Goal: Task Accomplishment & Management: Complete application form

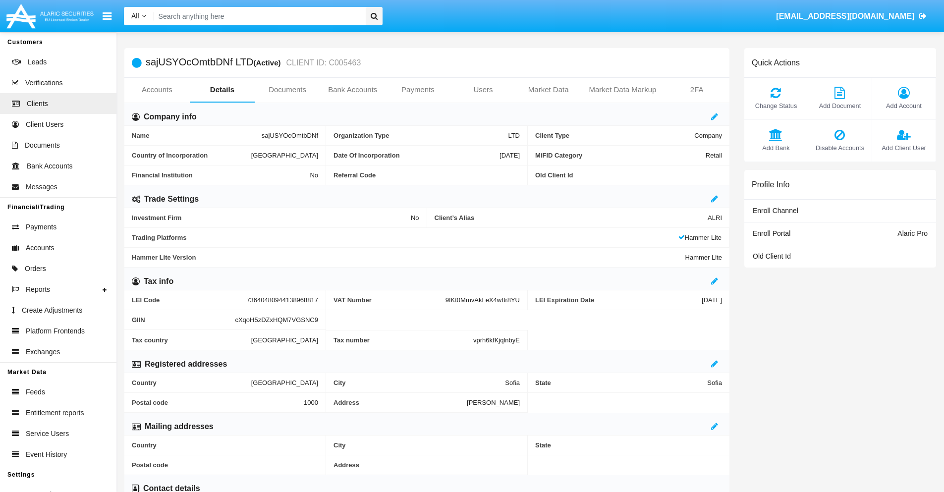
click at [483, 90] on link "Users" at bounding box center [482, 90] width 65 height 24
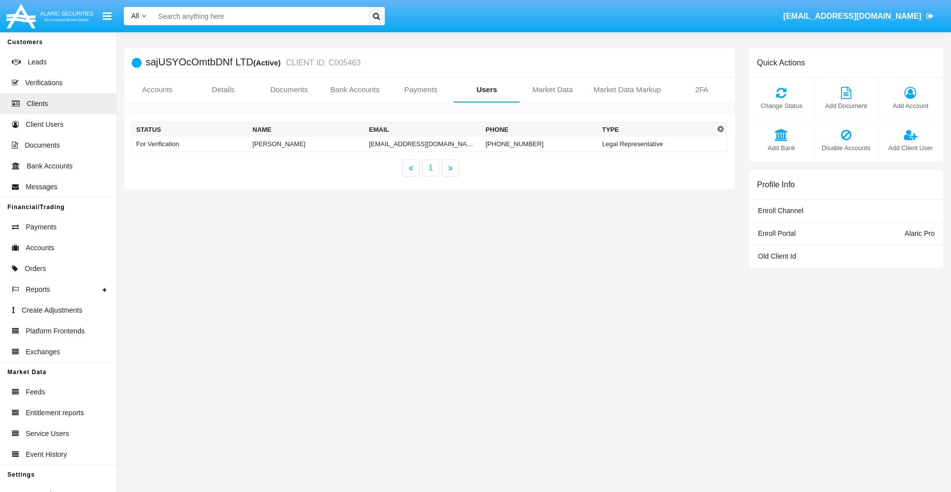
click at [423, 144] on td "[EMAIL_ADDRESS][DOMAIN_NAME]" at bounding box center [423, 144] width 116 height 15
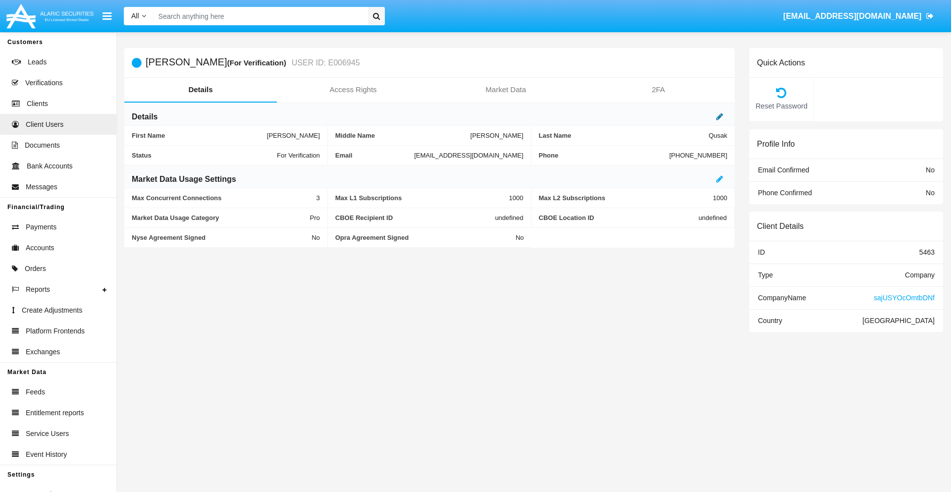
click at [720, 116] on icon at bounding box center [719, 116] width 7 height 8
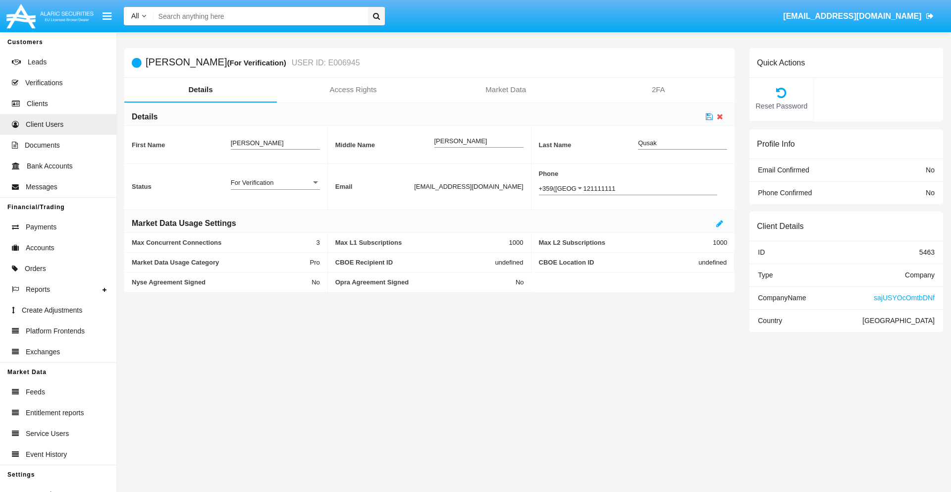
click at [275, 182] on div "For Verification" at bounding box center [271, 182] width 80 height 8
click at [275, 188] on span "Verified" at bounding box center [275, 187] width 89 height 19
click at [709, 116] on icon at bounding box center [709, 116] width 7 height 8
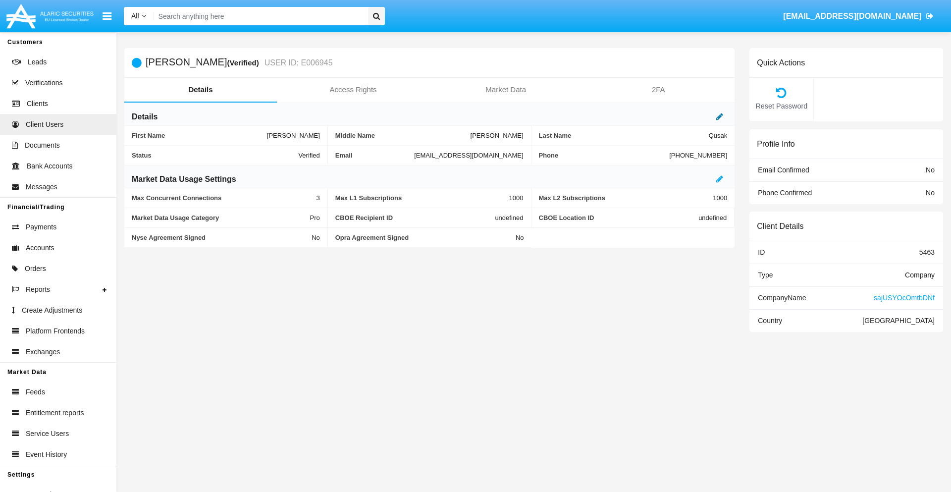
click at [720, 116] on icon at bounding box center [719, 116] width 7 height 8
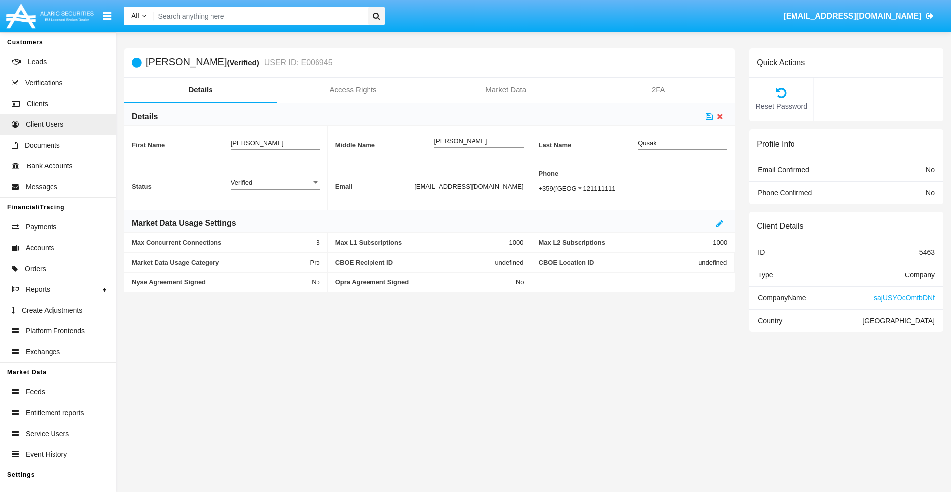
click at [275, 182] on div "Verified" at bounding box center [271, 182] width 80 height 8
click at [275, 188] on span "Active" at bounding box center [275, 187] width 89 height 19
click at [709, 116] on icon at bounding box center [709, 116] width 7 height 8
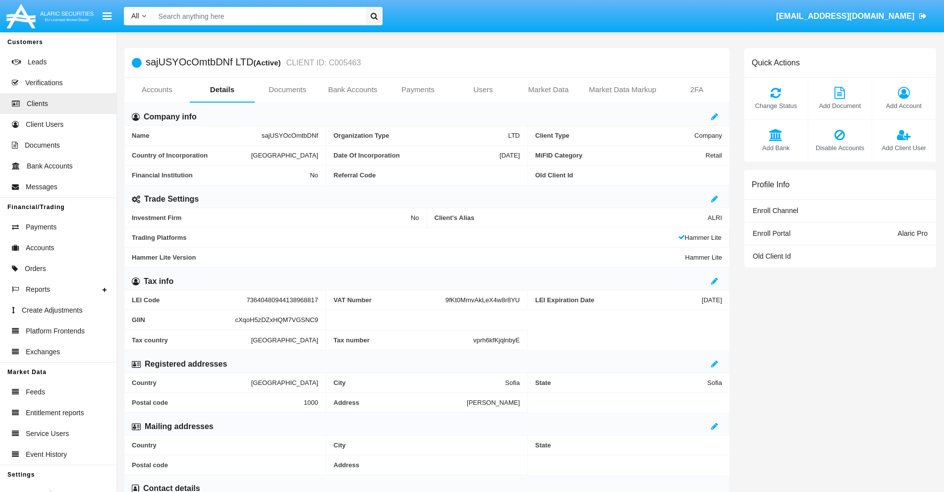
click at [903, 148] on span "Add Client User" at bounding box center [904, 147] width 54 height 9
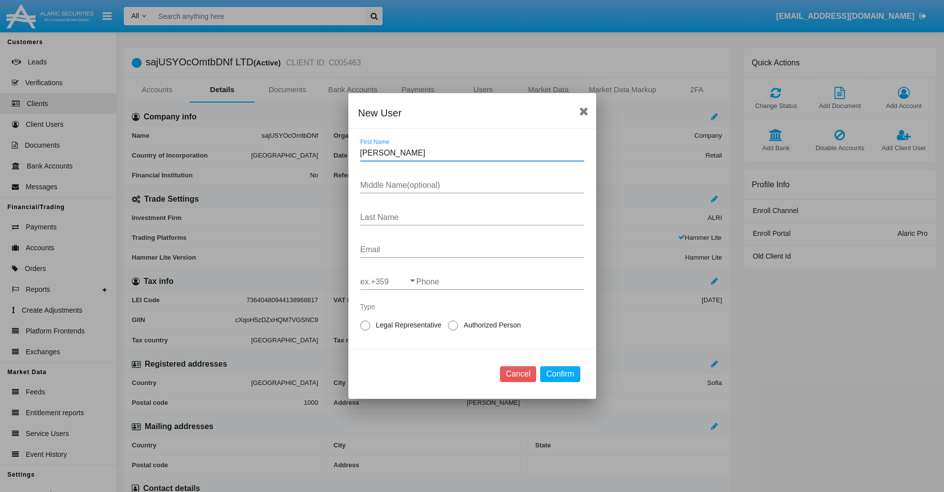
type input "Anibal"
type input "Kip"
type input "Monahan"
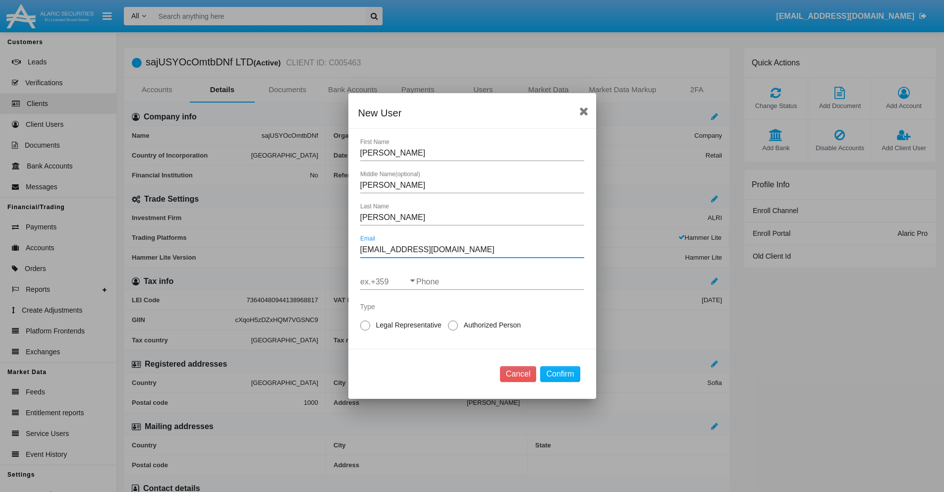
type input "[EMAIL_ADDRESS][DOMAIN_NAME]"
click at [388, 282] on input "ex.+359" at bounding box center [388, 281] width 56 height 9
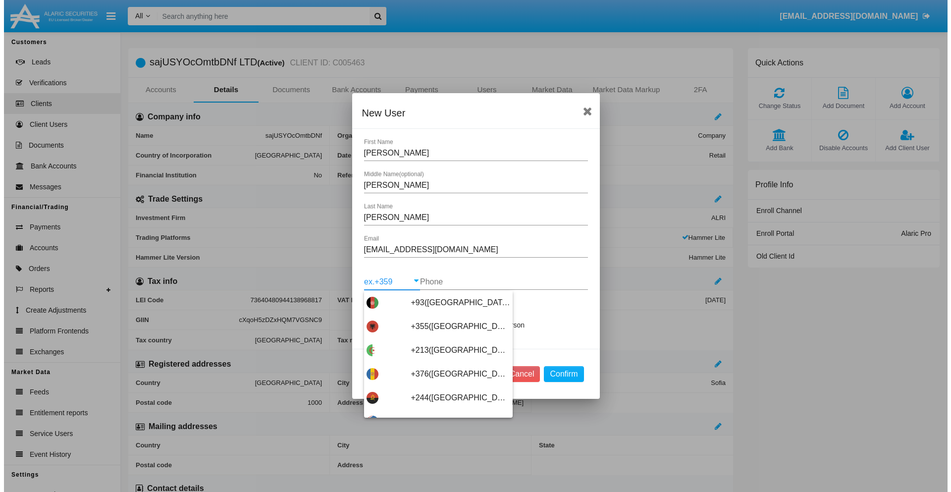
scroll to position [5271, 0]
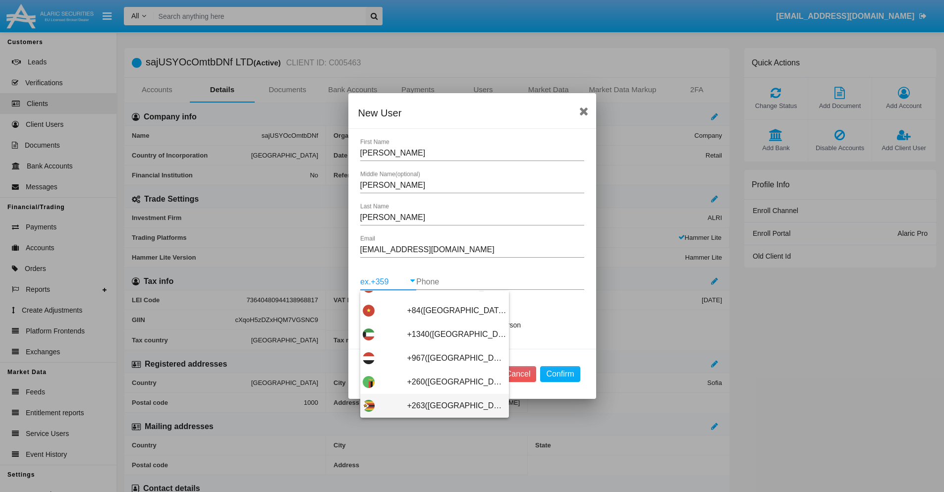
click at [431, 406] on span "+263(Zimbabwe)" at bounding box center [456, 406] width 99 height 24
type input "+263(Zimbabwe)"
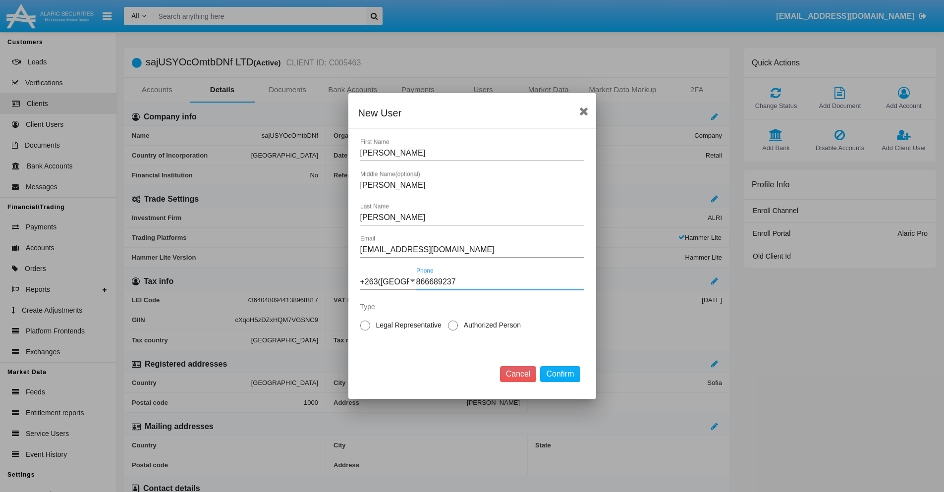
type input "866689237"
click at [490, 325] on span "Authorized Person" at bounding box center [490, 325] width 65 height 10
click at [453, 330] on input "Authorized Person" at bounding box center [452, 330] width 0 height 0
radio input "true"
click at [560, 374] on button "Confirm" at bounding box center [560, 374] width 40 height 16
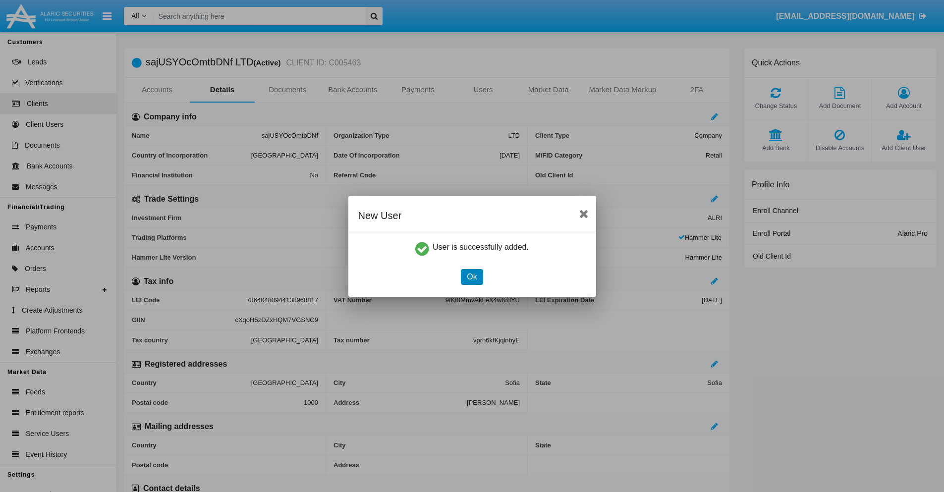
click at [472, 276] on button "Ok" at bounding box center [472, 277] width 22 height 16
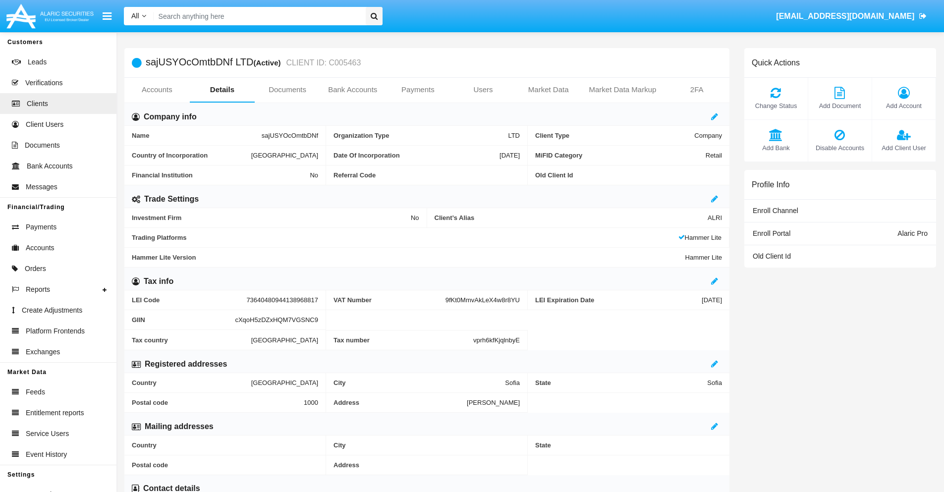
click at [903, 148] on span "Add Client User" at bounding box center [904, 147] width 54 height 9
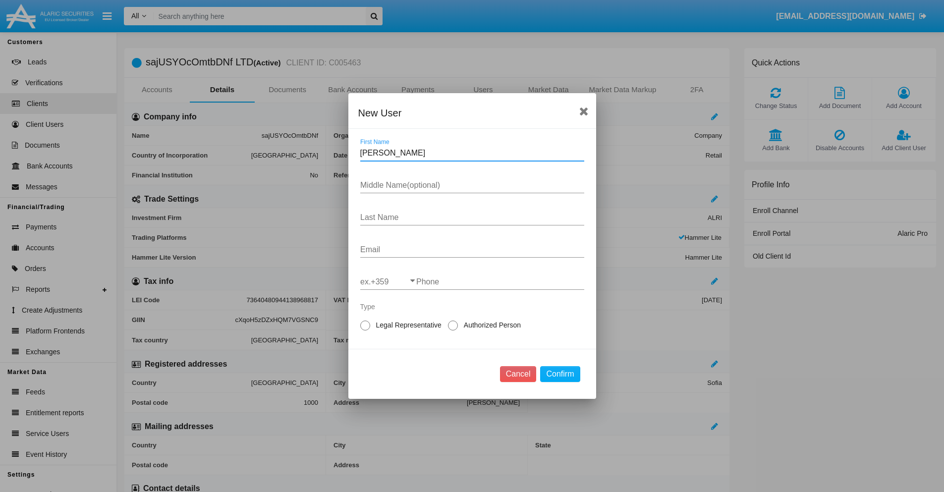
type input "Guillermo"
type input "Ronny"
type input "Harber"
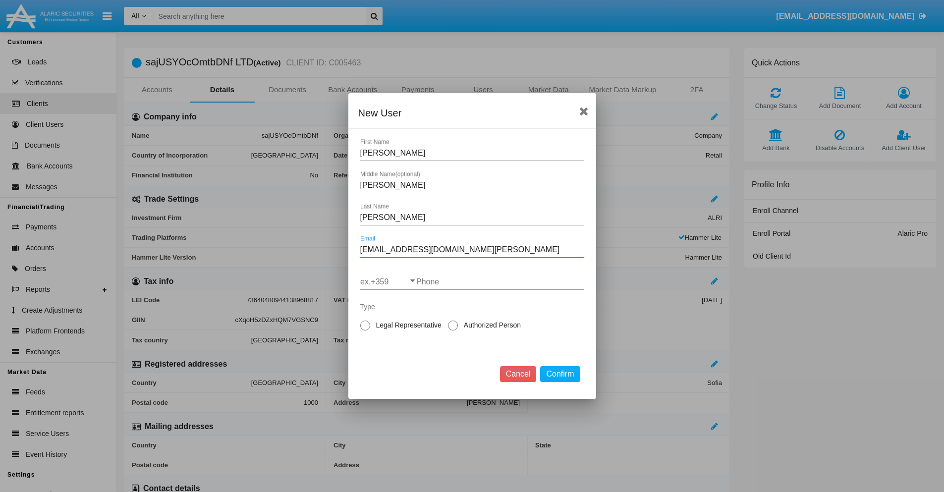
type input "[EMAIL_ADDRESS][DOMAIN_NAME][PERSON_NAME]"
click at [388, 282] on input "ex.+359" at bounding box center [388, 281] width 56 height 9
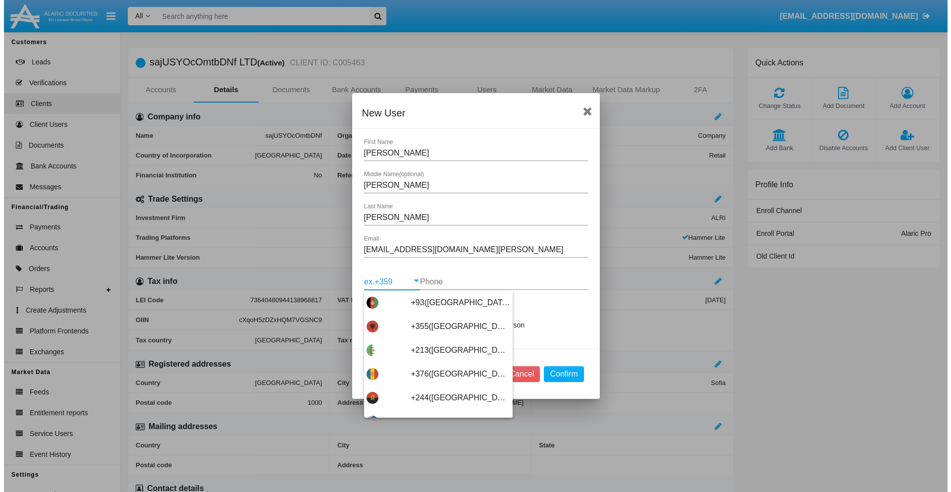
scroll to position [5271, 0]
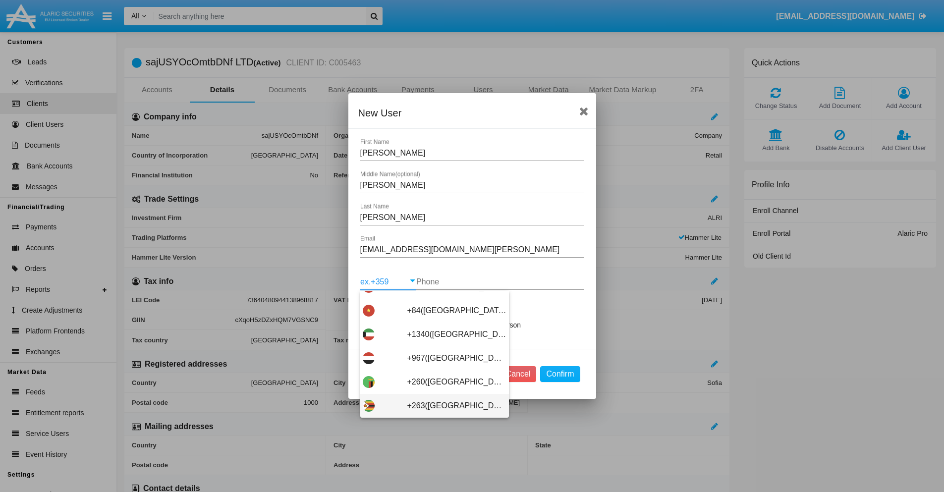
click at [431, 406] on span "+263([GEOGRAPHIC_DATA])" at bounding box center [456, 406] width 99 height 24
type input "+263(Zimbabwe)"
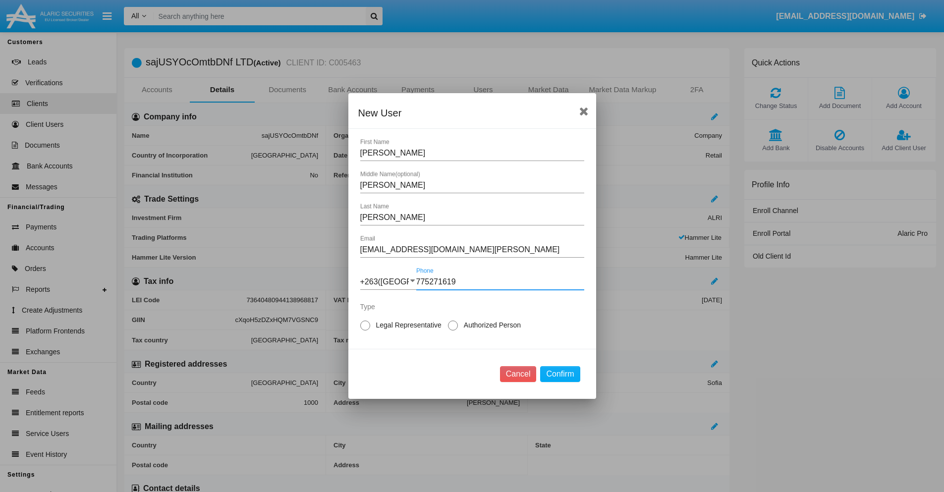
type input "775271619"
click at [407, 325] on span "Legal Representative" at bounding box center [407, 325] width 74 height 10
click at [365, 330] on input "Legal Representative" at bounding box center [365, 330] width 0 height 0
radio input "true"
click at [560, 374] on button "Confirm" at bounding box center [560, 374] width 40 height 16
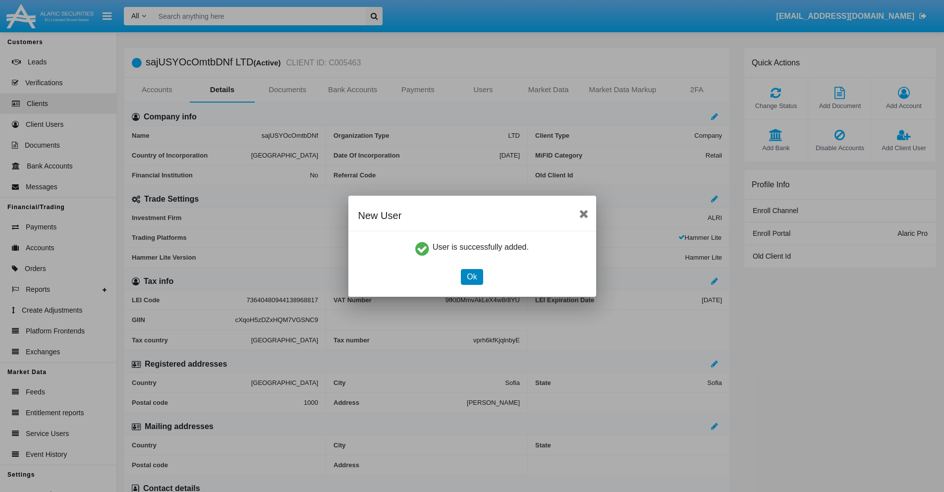
click at [472, 276] on button "Ok" at bounding box center [472, 277] width 22 height 16
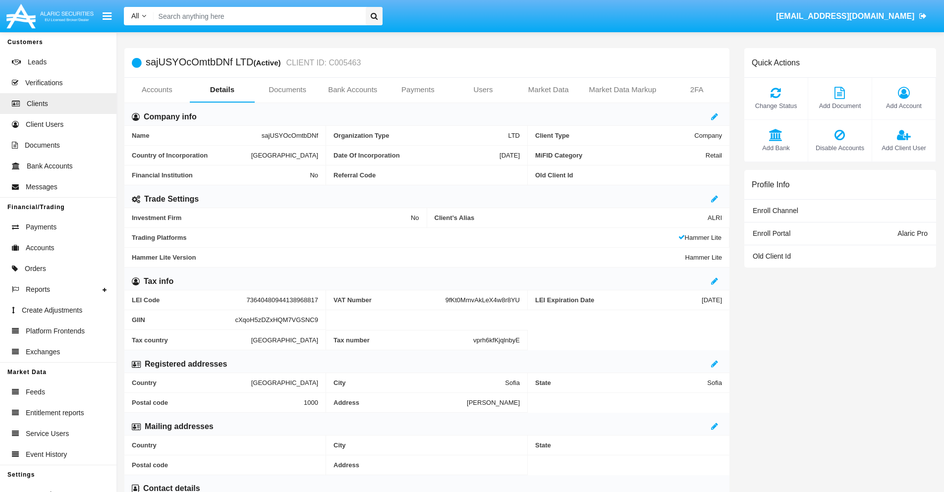
click at [483, 90] on link "Users" at bounding box center [482, 90] width 65 height 24
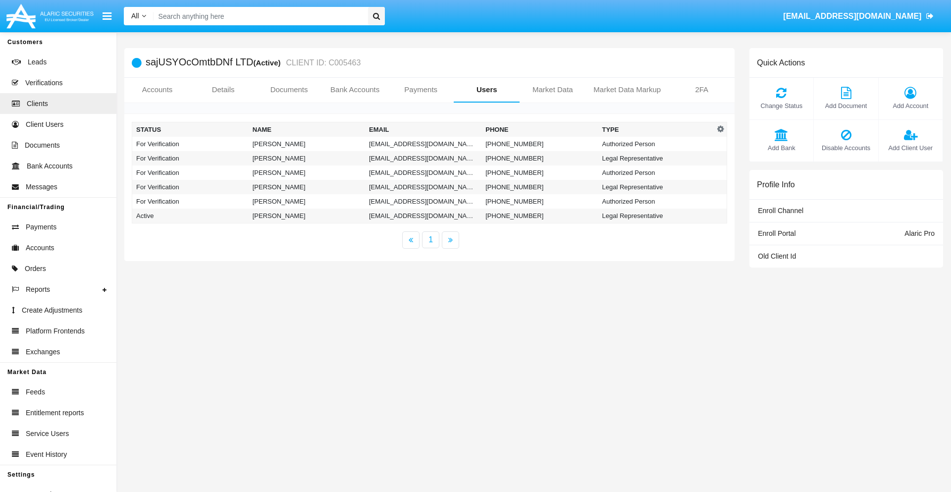
click at [423, 144] on td "[EMAIL_ADDRESS][DOMAIN_NAME]" at bounding box center [423, 144] width 116 height 14
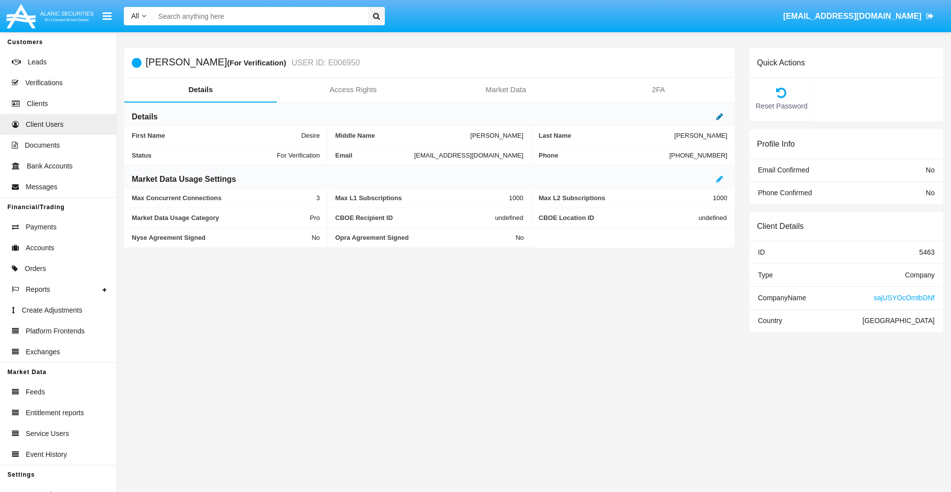
click at [720, 116] on icon at bounding box center [719, 116] width 7 height 8
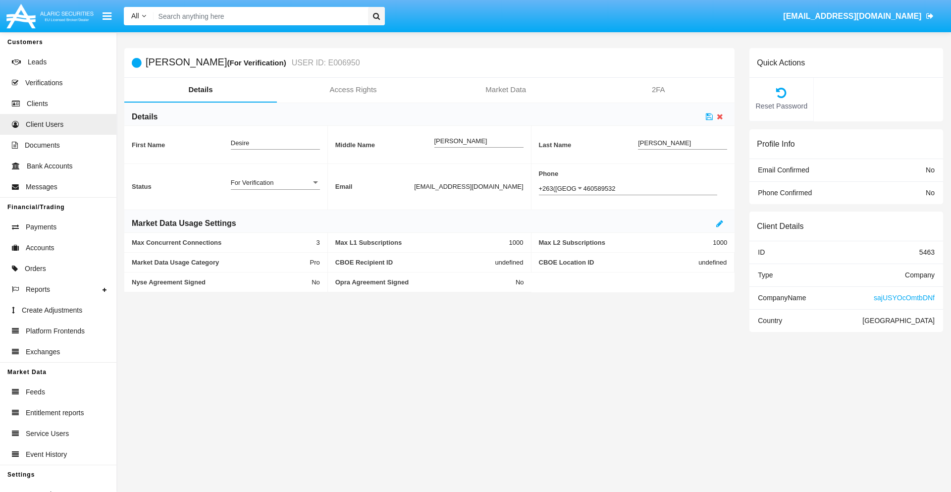
click at [275, 182] on div "For Verification" at bounding box center [271, 182] width 80 height 8
click at [275, 188] on span "Verified" at bounding box center [267, 187] width 73 height 19
click at [709, 116] on icon at bounding box center [709, 116] width 7 height 8
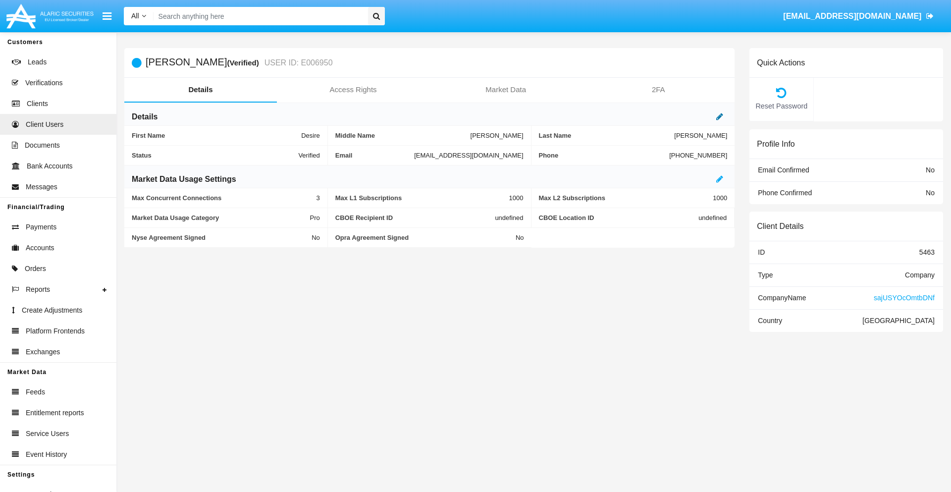
click at [720, 116] on icon at bounding box center [719, 116] width 7 height 8
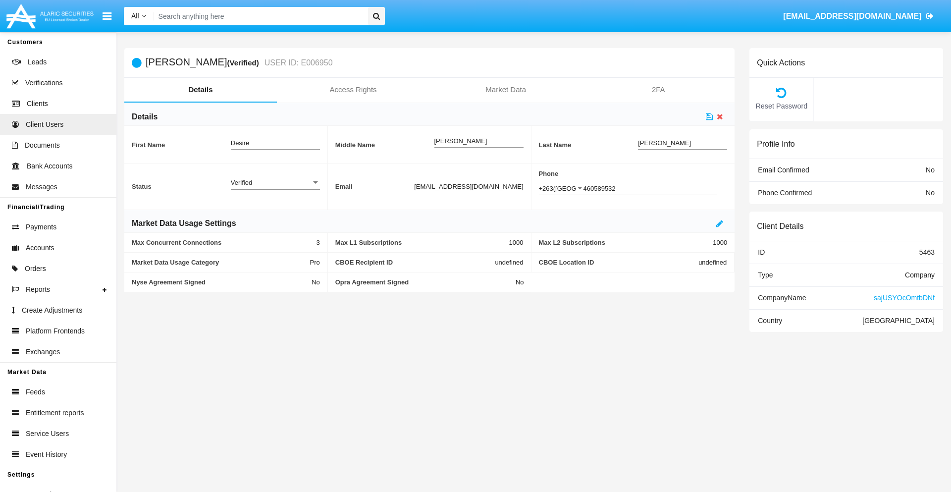
click at [275, 182] on div "Verified" at bounding box center [271, 182] width 80 height 8
click at [275, 188] on span "Active" at bounding box center [275, 187] width 89 height 19
click at [709, 116] on icon at bounding box center [709, 116] width 7 height 8
